Goal: Task Accomplishment & Management: Manage account settings

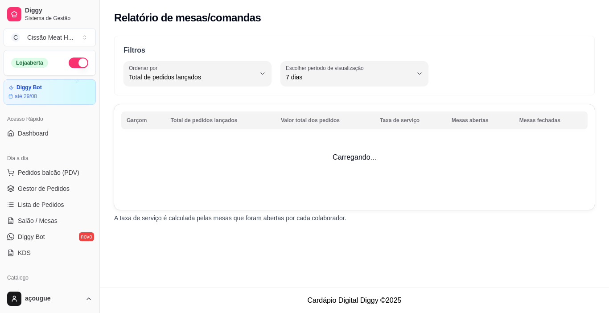
select select "TOTAL_OF_ORDERS"
select select "7"
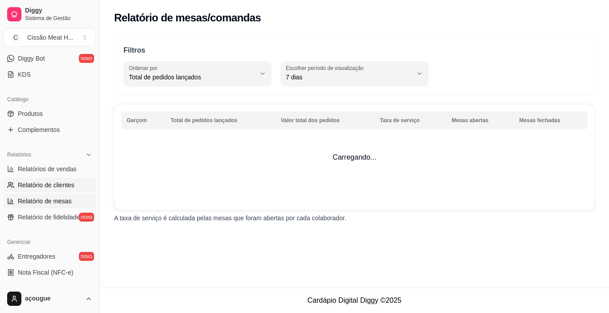
click at [55, 185] on span "Relatório de clientes" at bounding box center [46, 185] width 57 height 9
select select "30"
select select "HIGHEST_TOTAL_SPENT_WITH_ORDERS"
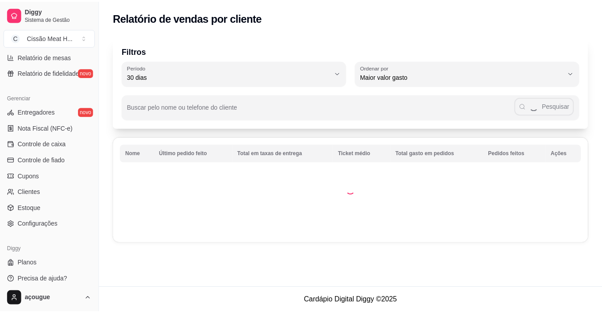
scroll to position [329, 0]
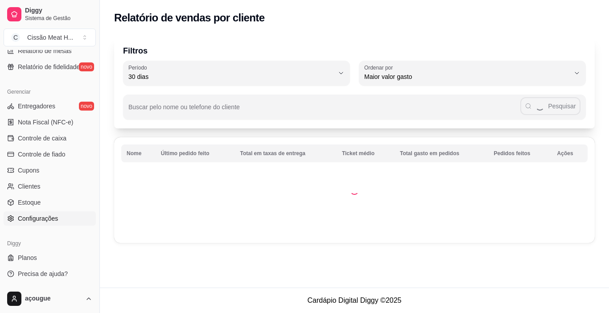
click at [43, 219] on span "Configurações" at bounding box center [38, 218] width 40 height 9
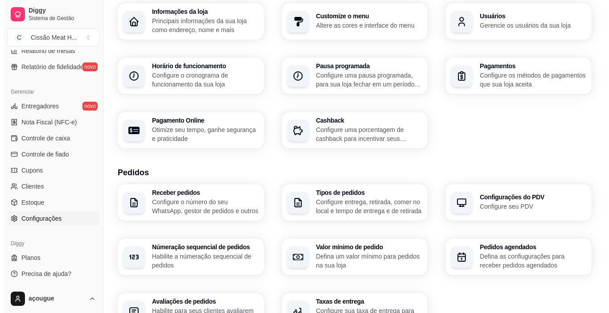
scroll to position [134, 0]
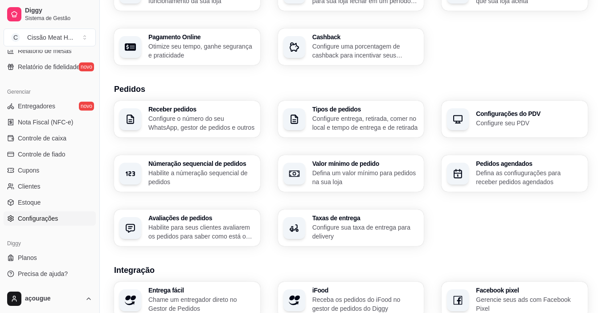
click at [192, 123] on p "Configure o número do seu WhatsApp, gestor de pedidos e outros" at bounding box center [201, 123] width 107 height 18
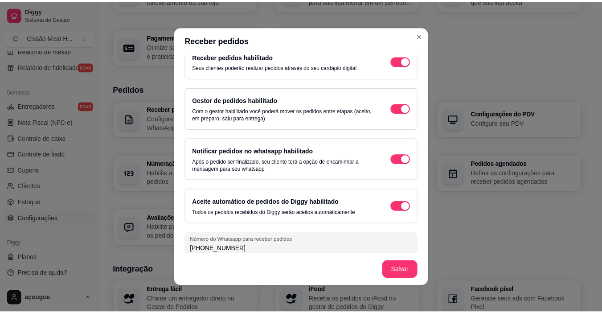
scroll to position [21, 0]
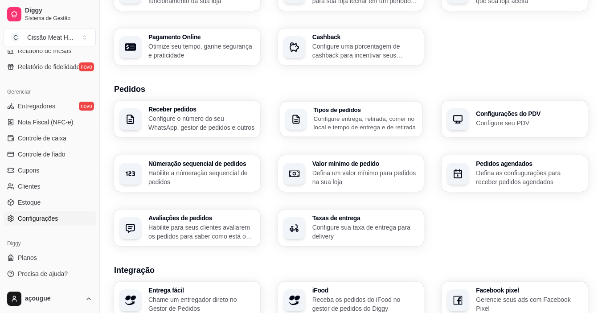
click at [358, 120] on p "Configure entrega, retirada, comer no local e tempo de entrega e de retirada" at bounding box center [364, 122] width 103 height 17
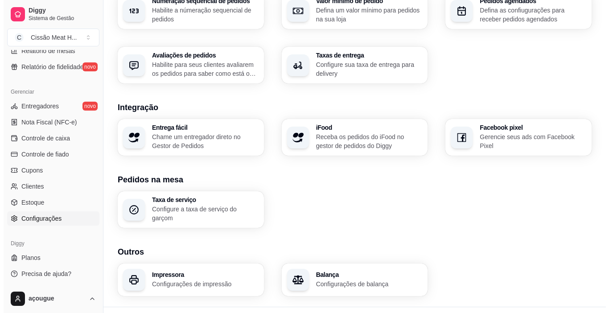
scroll to position [312, 0]
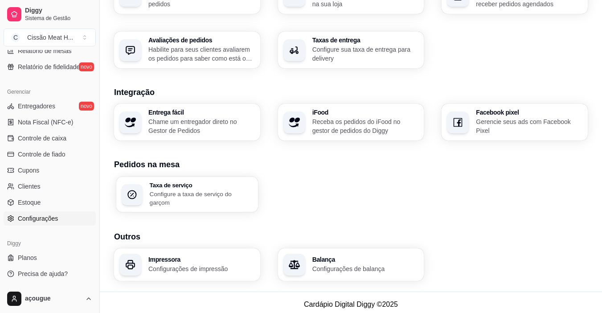
click at [238, 192] on p "Configure a taxa de serviço do garçom" at bounding box center [201, 197] width 103 height 17
click at [169, 256] on h3 "Impressora" at bounding box center [201, 259] width 103 height 6
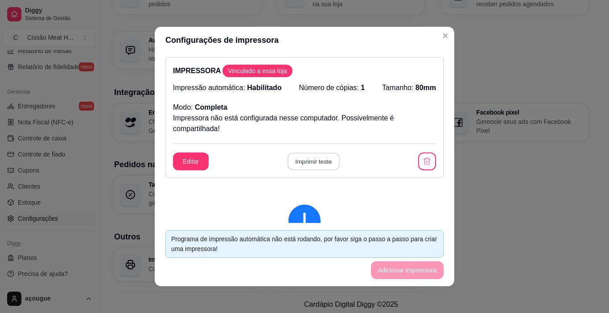
click at [301, 163] on button "Imprimir teste" at bounding box center [313, 161] width 52 height 17
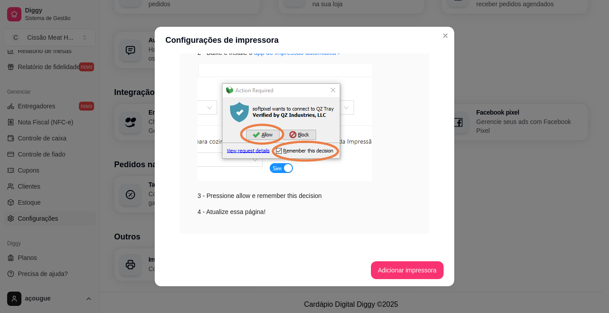
scroll to position [287, 0]
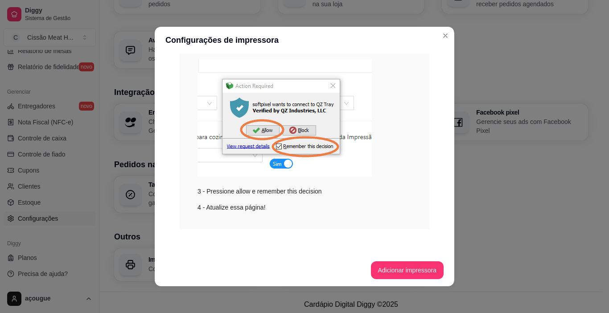
click at [258, 130] on img at bounding box center [284, 117] width 174 height 117
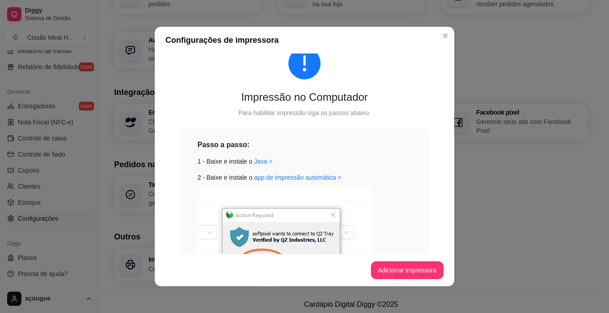
scroll to position [153, 0]
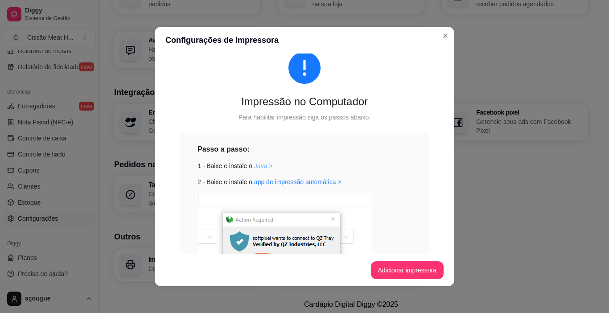
click at [264, 168] on link "Java >" at bounding box center [263, 165] width 19 height 7
click at [306, 182] on link "app de impressão automática >" at bounding box center [297, 181] width 87 height 7
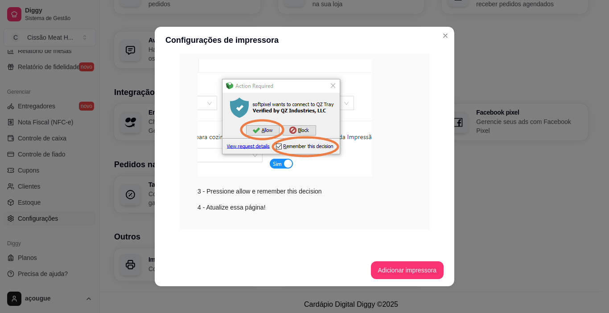
scroll to position [2, 0]
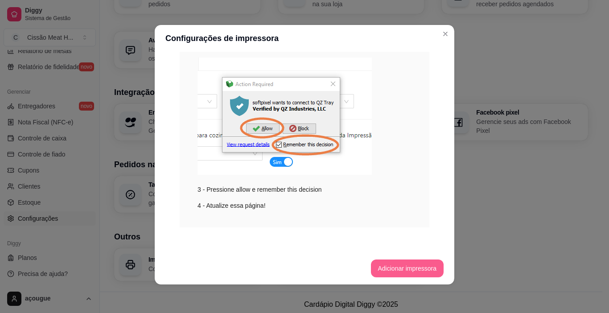
click at [400, 272] on button "Adicionar impressora" at bounding box center [407, 268] width 73 height 18
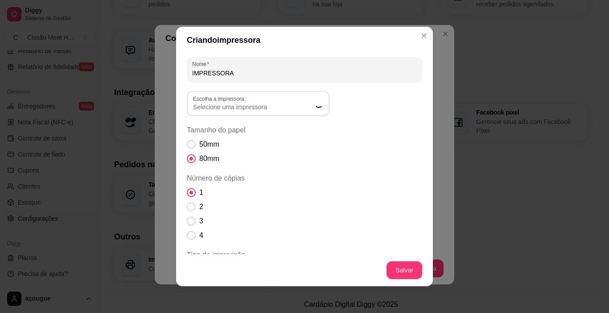
scroll to position [125, 0]
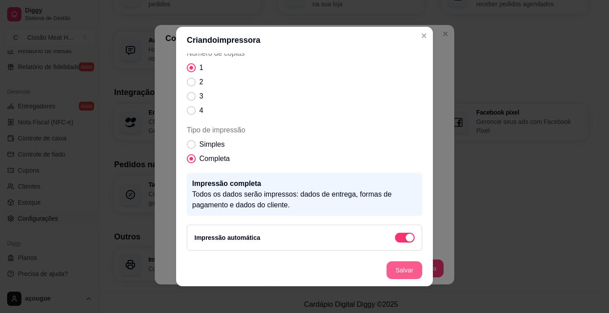
click at [398, 274] on button "Salvar" at bounding box center [405, 270] width 36 height 18
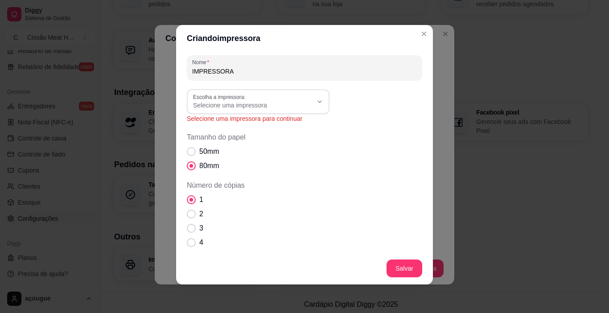
scroll to position [0, 0]
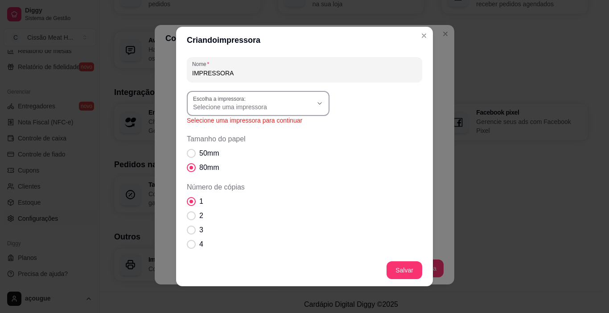
click at [280, 112] on button "Escolha a impressora: Selecione uma impressora" at bounding box center [258, 103] width 143 height 25
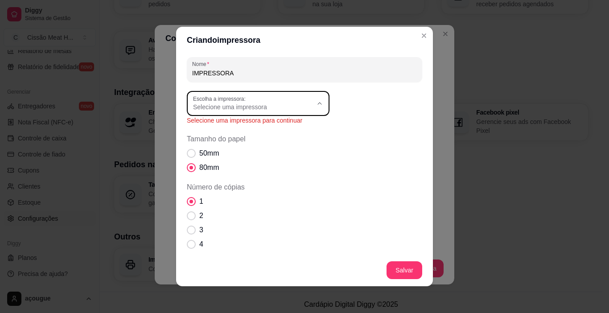
click at [233, 175] on span "MP-4200 TH" at bounding box center [250, 172] width 115 height 8
type input "MP-4200 TH"
select select "MP-4200 TH"
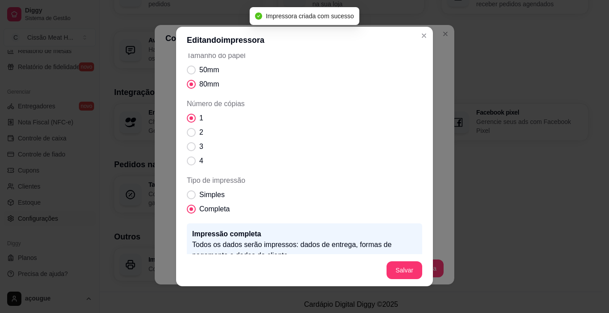
scroll to position [91, 0]
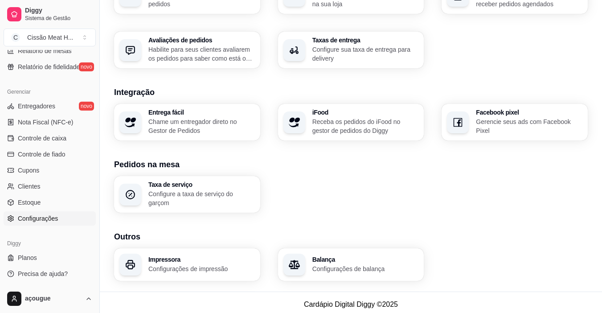
click at [219, 259] on div "Impressora Configurações de impressão" at bounding box center [201, 264] width 107 height 17
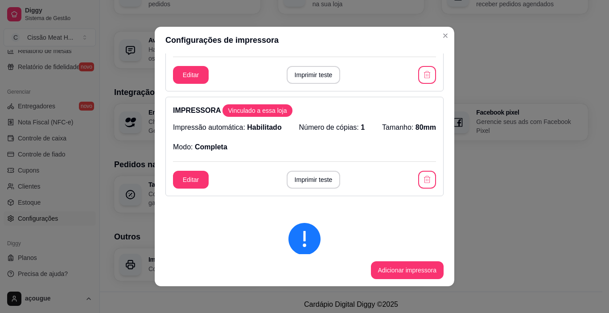
scroll to position [89, 0]
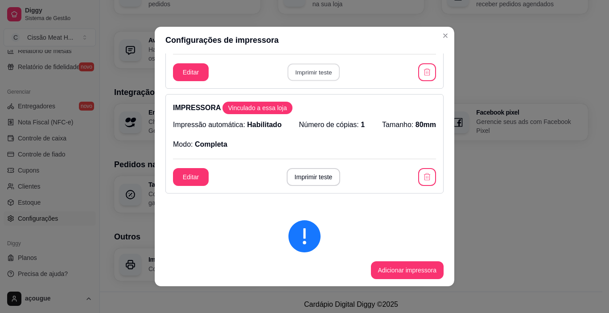
click at [308, 74] on button "Imprimir teste" at bounding box center [313, 72] width 52 height 17
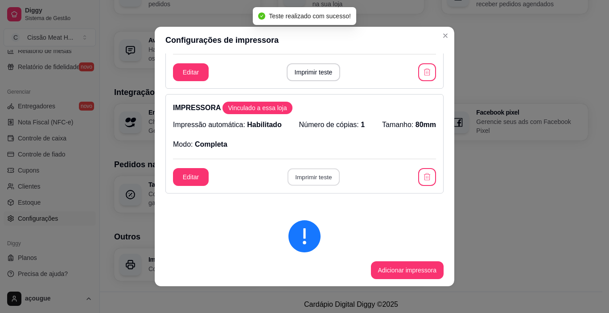
click at [317, 173] on button "Imprimir teste" at bounding box center [313, 177] width 52 height 17
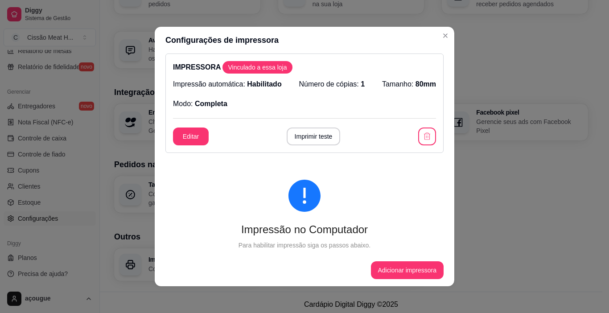
scroll to position [134, 0]
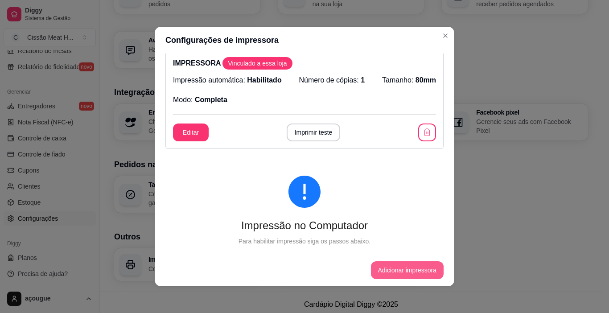
click at [384, 266] on button "Adicionar impressora" at bounding box center [407, 270] width 73 height 18
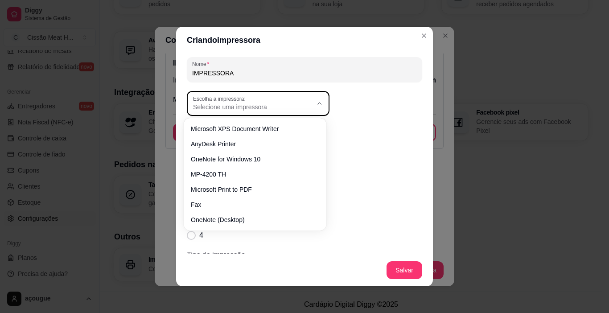
click at [226, 109] on span "Selecione uma impressora" at bounding box center [252, 107] width 119 height 9
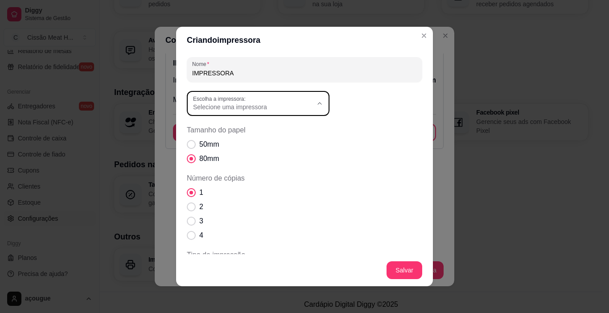
click at [231, 173] on span "MP-4200 TH" at bounding box center [250, 172] width 115 height 8
type input "MP-4200 TH"
select select "MP-4200 TH"
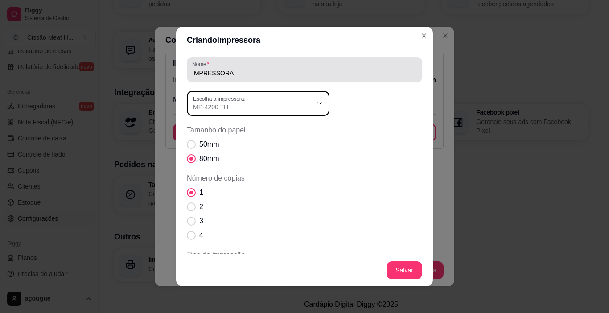
click at [239, 76] on input "IMPRESSORA" at bounding box center [304, 73] width 225 height 9
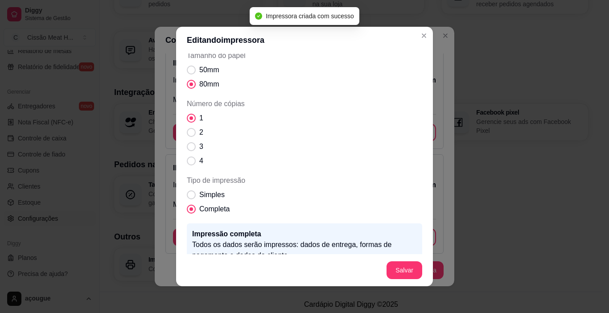
scroll to position [0, 0]
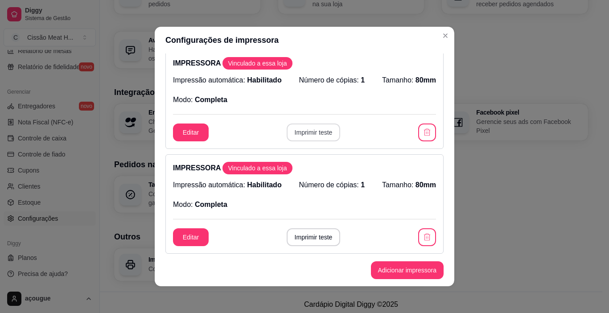
click at [316, 131] on button "Imprimir teste" at bounding box center [314, 132] width 54 height 18
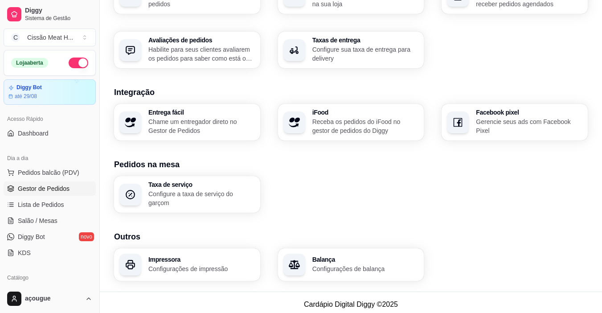
click at [56, 187] on span "Gestor de Pedidos" at bounding box center [44, 188] width 52 height 9
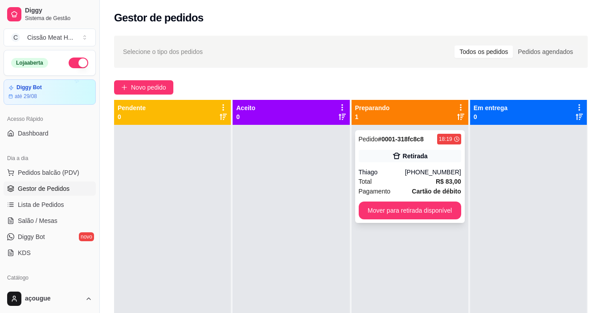
click at [427, 154] on div "Retirada" at bounding box center [410, 156] width 103 height 12
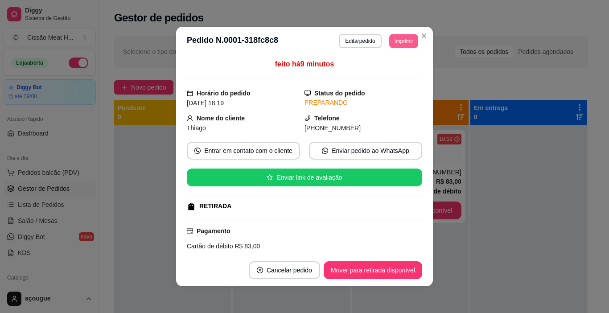
click at [395, 41] on button "Imprimir" at bounding box center [403, 41] width 29 height 14
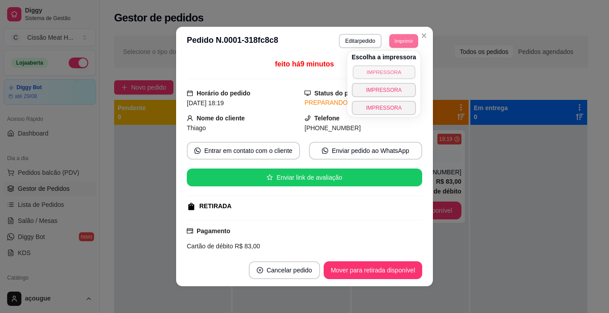
click at [382, 70] on button "IMPRESSORA" at bounding box center [384, 72] width 62 height 14
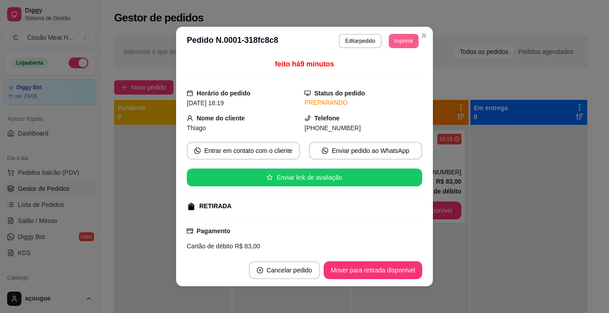
click at [399, 41] on button "Imprimir" at bounding box center [404, 41] width 30 height 14
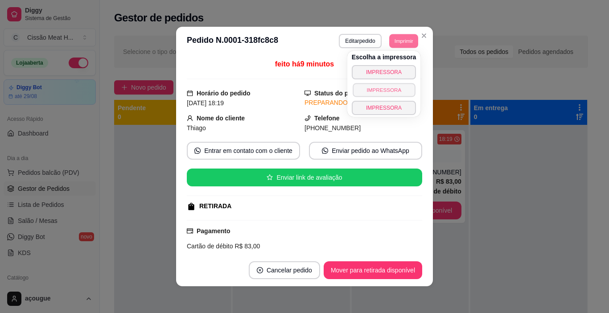
click at [385, 86] on button "IMPRESSORA" at bounding box center [384, 90] width 62 height 14
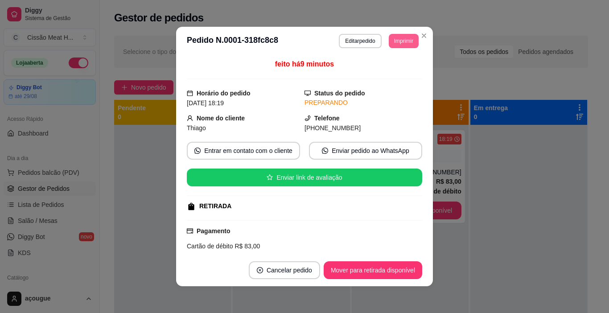
click at [404, 43] on button "Imprimir" at bounding box center [404, 41] width 30 height 14
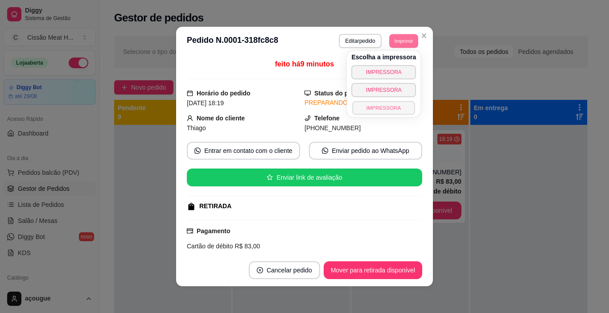
click at [393, 111] on button "IMPRESSORA" at bounding box center [384, 108] width 62 height 14
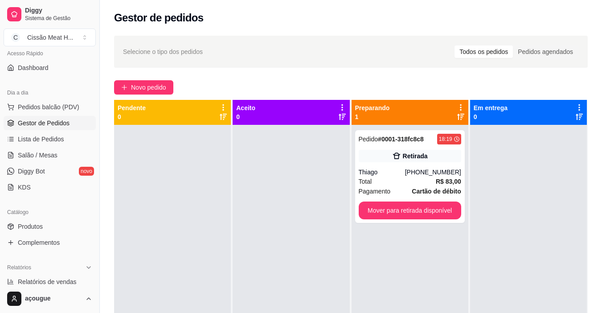
scroll to position [134, 0]
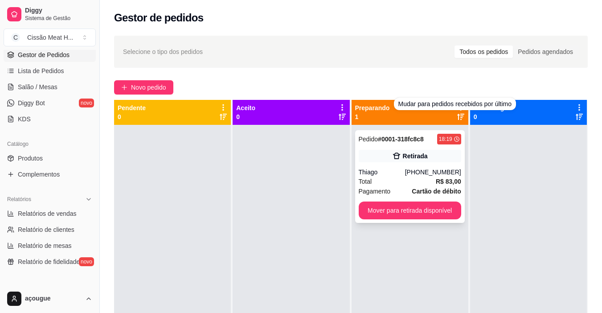
click at [423, 158] on div "Retirada" at bounding box center [410, 156] width 103 height 12
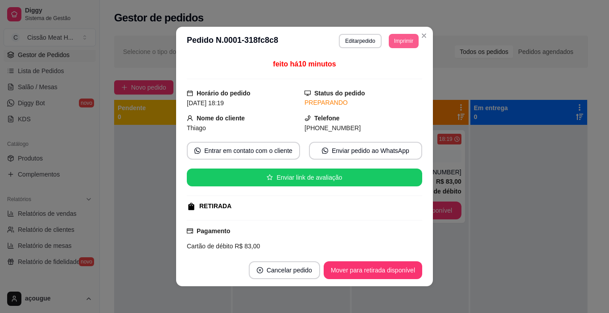
click at [394, 43] on button "Imprimir" at bounding box center [404, 41] width 30 height 14
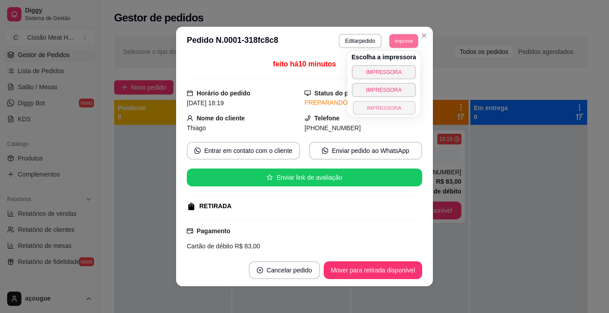
click at [389, 105] on button "IMPRESSORA" at bounding box center [384, 108] width 62 height 14
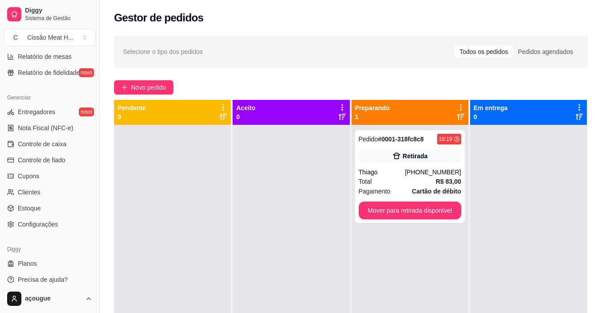
scroll to position [329, 0]
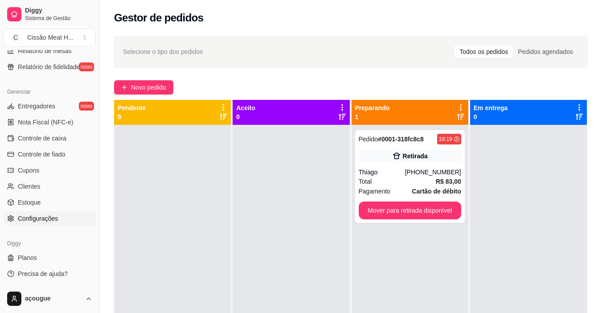
click at [43, 217] on span "Configurações" at bounding box center [38, 218] width 40 height 9
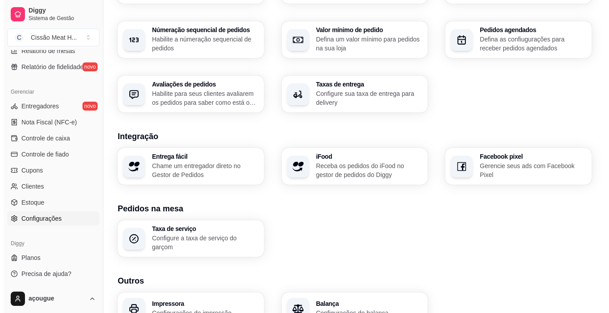
scroll to position [312, 0]
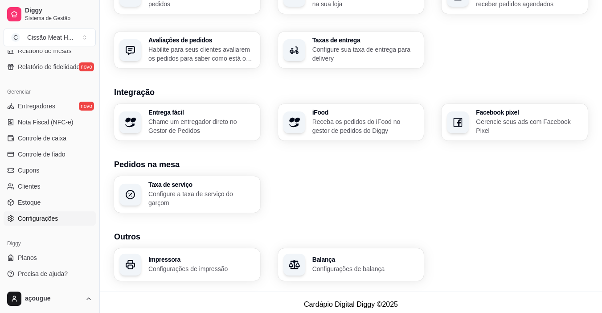
click at [207, 269] on p "Configurações de impressão" at bounding box center [201, 268] width 107 height 9
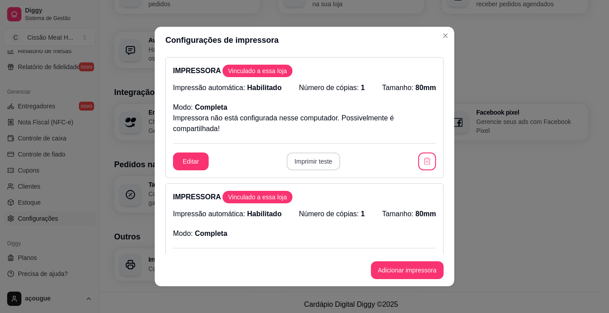
click at [302, 166] on button "Imprimir teste" at bounding box center [314, 161] width 54 height 18
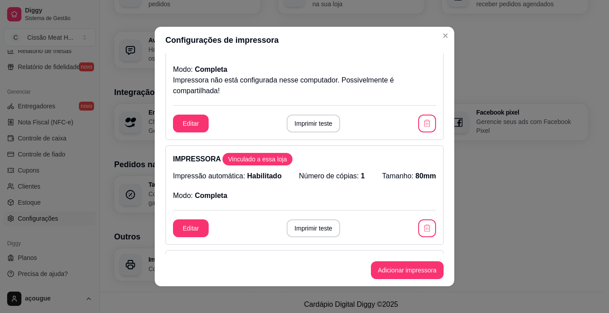
scroll to position [0, 0]
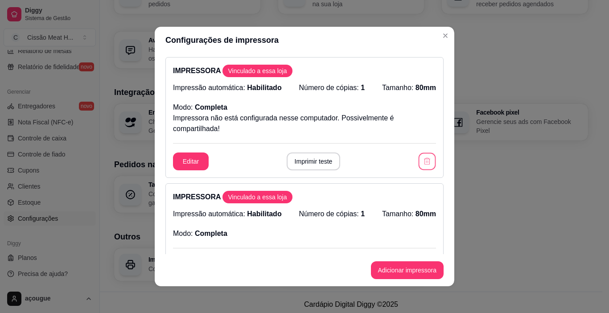
click at [423, 161] on icon "button" at bounding box center [427, 161] width 8 height 8
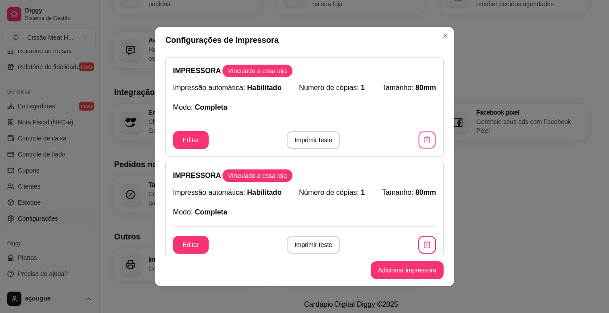
click at [421, 145] on button "button" at bounding box center [427, 140] width 17 height 17
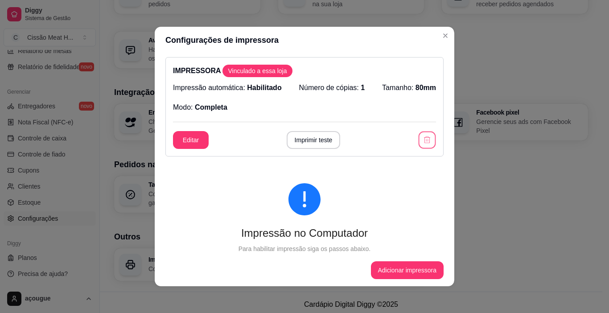
click at [421, 145] on button "button" at bounding box center [427, 140] width 17 height 17
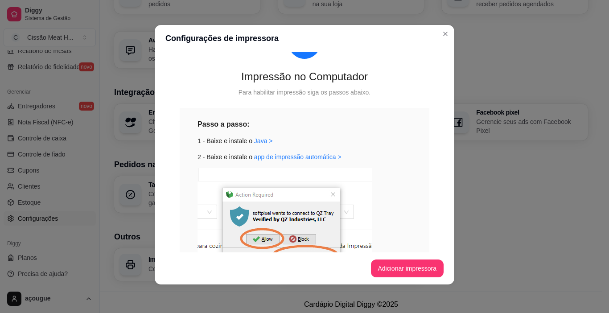
scroll to position [160, 0]
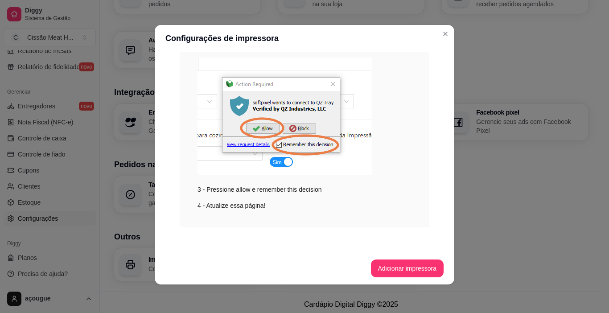
click at [396, 263] on button "Adicionar impressora" at bounding box center [407, 268] width 73 height 18
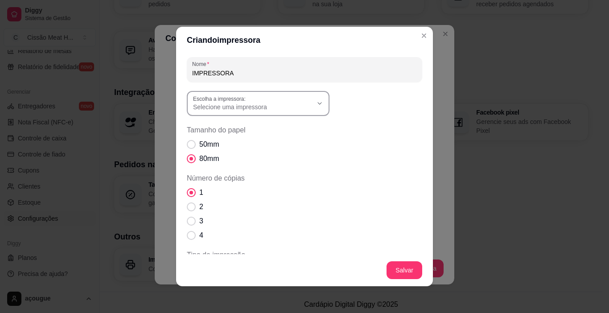
click at [234, 106] on span "Selecione uma impressora" at bounding box center [252, 107] width 119 height 9
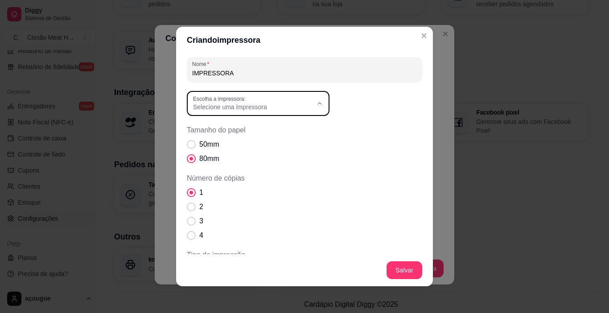
click at [218, 172] on span "MP-4200 TH" at bounding box center [250, 172] width 115 height 8
type input "MP-4200 TH"
select select "MP-4200 TH"
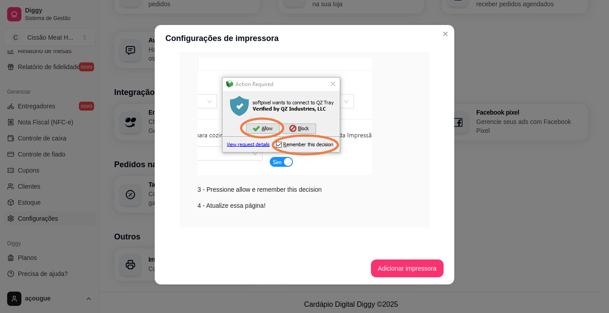
scroll to position [176, 0]
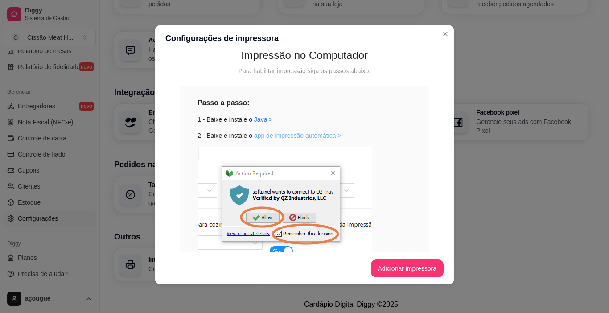
click at [271, 136] on link "app de impressão automática >" at bounding box center [297, 135] width 87 height 7
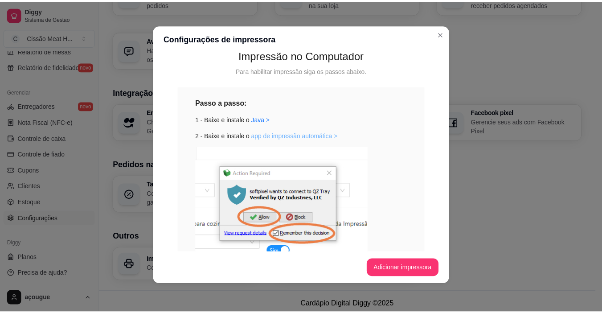
scroll to position [265, 0]
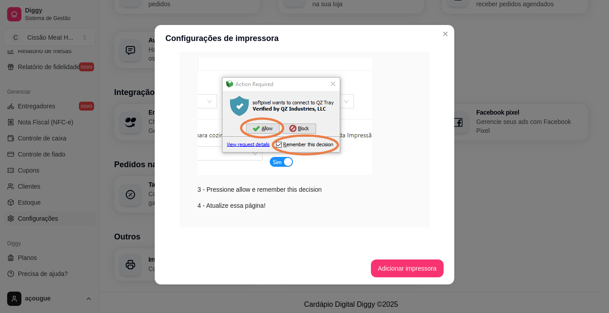
click at [315, 148] on img at bounding box center [284, 116] width 174 height 117
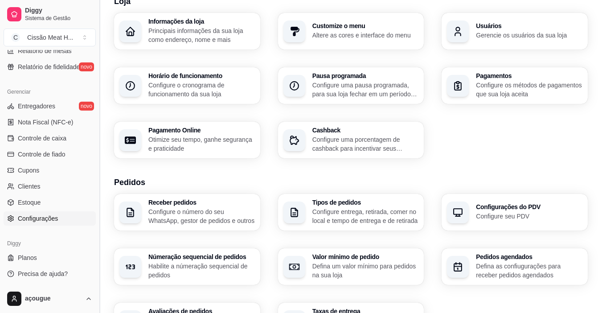
scroll to position [0, 0]
